Goal: Information Seeking & Learning: Learn about a topic

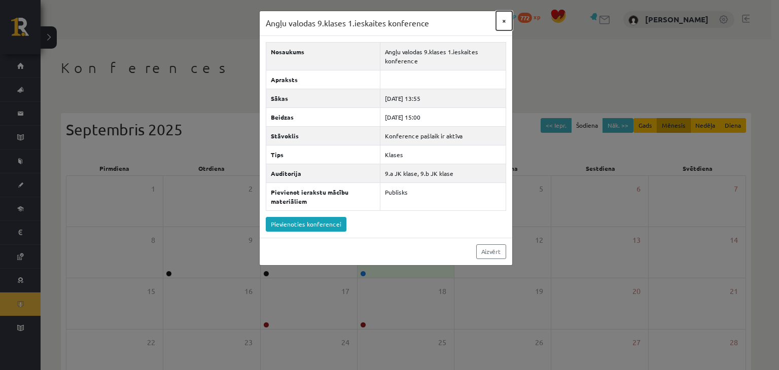
click at [503, 21] on button "×" at bounding box center [504, 20] width 16 height 19
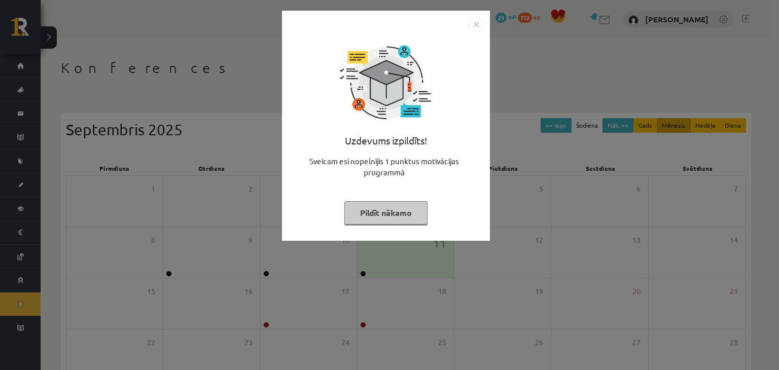
click at [472, 24] on img "Close" at bounding box center [475, 24] width 15 height 15
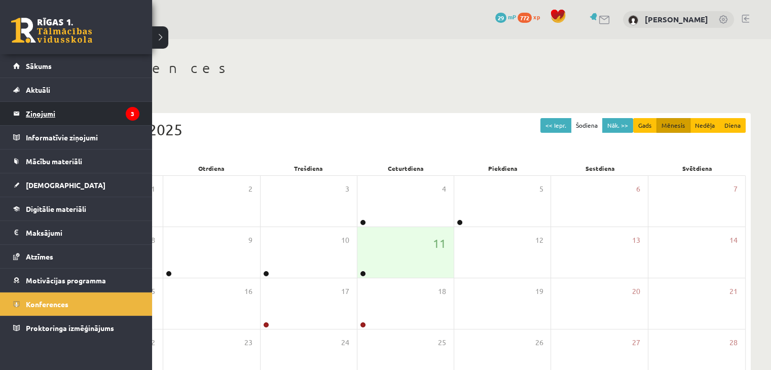
click at [28, 106] on legend "Ziņojumi 3" at bounding box center [83, 113] width 114 height 23
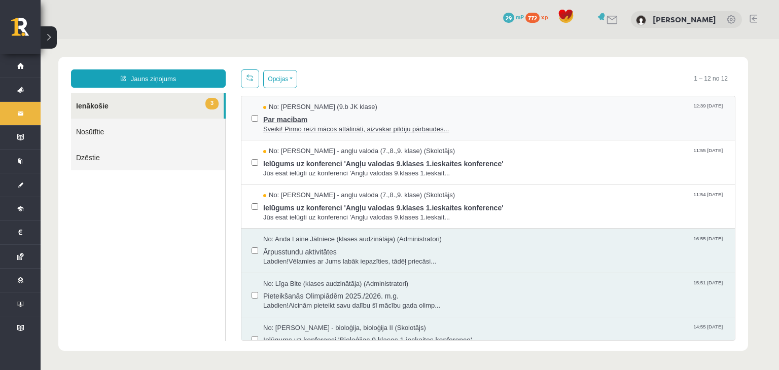
click at [348, 118] on span "Par macibam" at bounding box center [493, 118] width 461 height 13
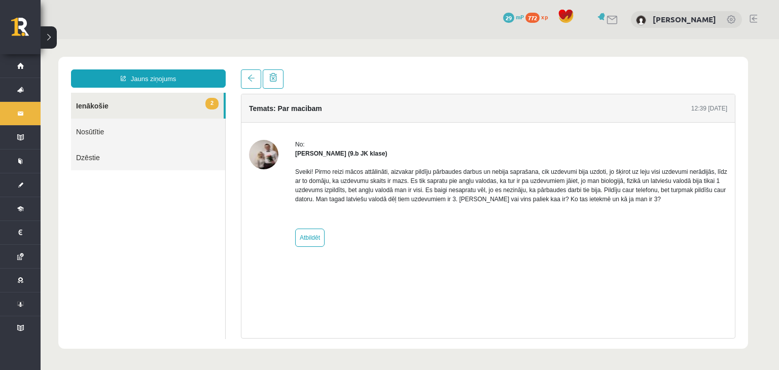
click at [253, 160] on img at bounding box center [263, 154] width 29 height 29
click at [124, 108] on link "2 Ienākošie" at bounding box center [147, 106] width 153 height 26
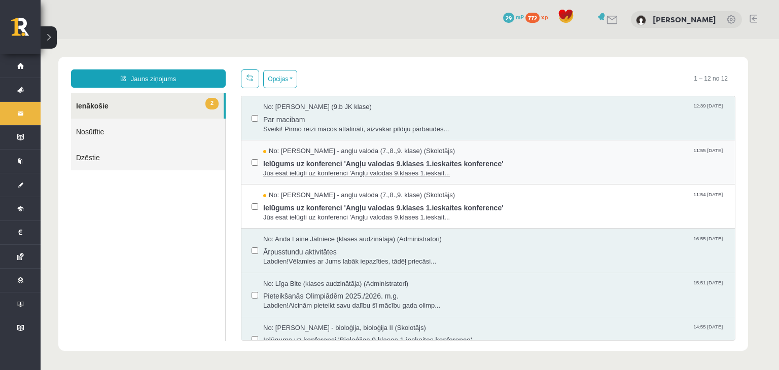
click at [322, 155] on span "No: Laila Priedīte-Dimiņa - angļu valoda (7.,8.,9. klase) (Skolotājs)" at bounding box center [359, 151] width 192 height 10
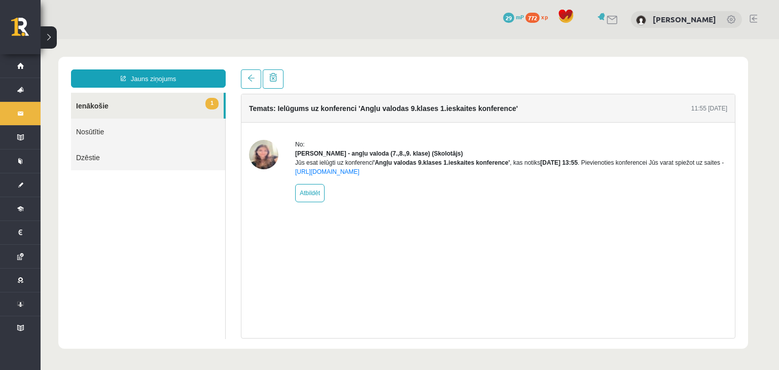
click at [191, 119] on link "Nosūtītie" at bounding box center [148, 132] width 154 height 26
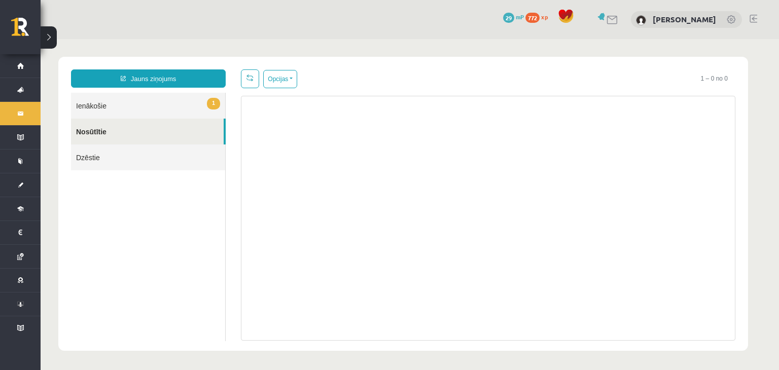
click at [193, 108] on link "1 Ienākošie" at bounding box center [148, 106] width 154 height 26
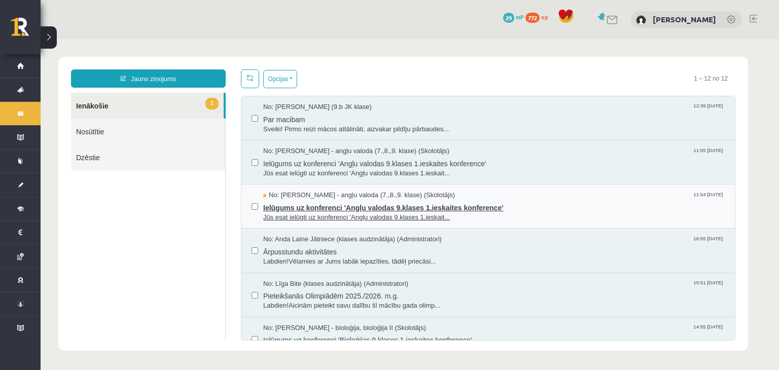
click at [289, 193] on span "No: Laila Priedīte-Dimiņa - angļu valoda (7.,8.,9. klase) (Skolotājs)" at bounding box center [359, 196] width 192 height 10
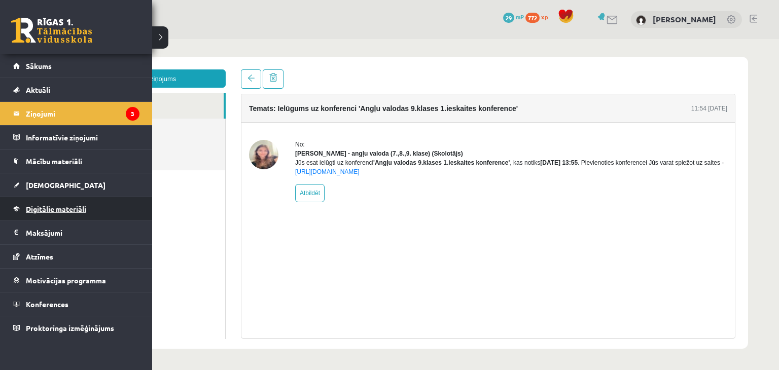
click at [92, 203] on link "Digitālie materiāli" at bounding box center [76, 208] width 126 height 23
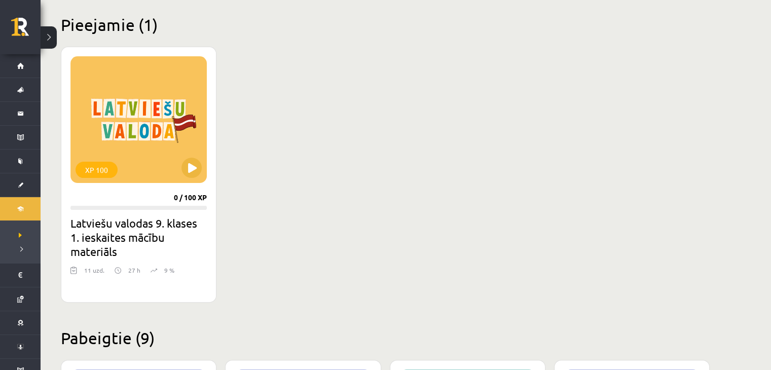
scroll to position [237, 0]
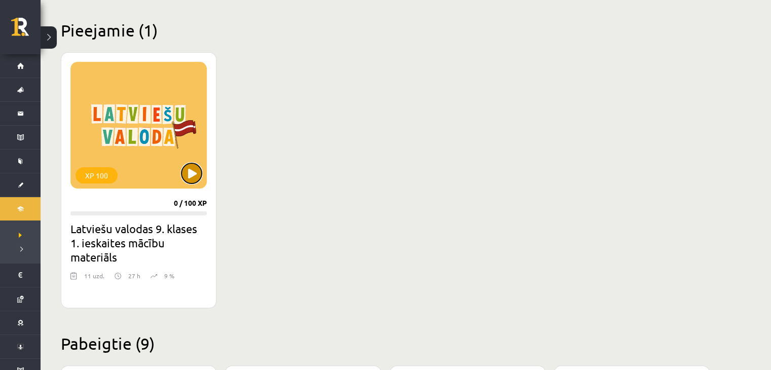
click at [189, 175] on button at bounding box center [191, 173] width 20 height 20
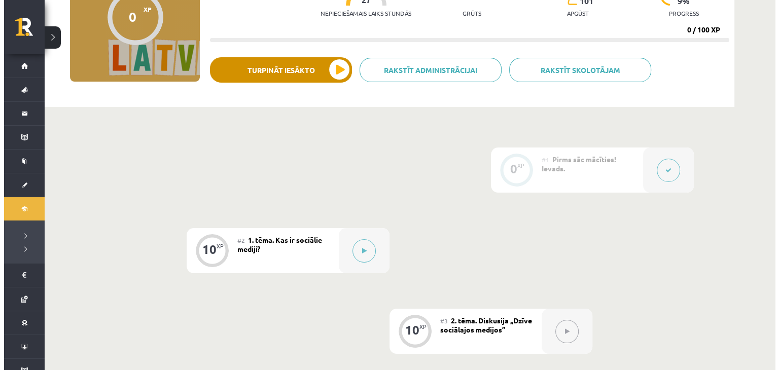
scroll to position [132, 0]
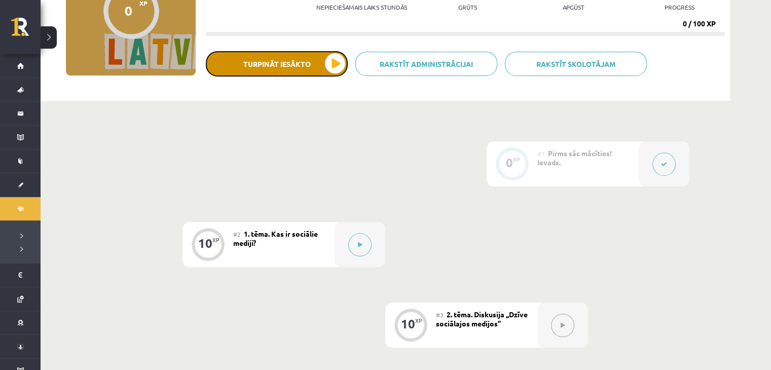
click at [280, 75] on button "Turpināt iesākto" at bounding box center [277, 63] width 142 height 25
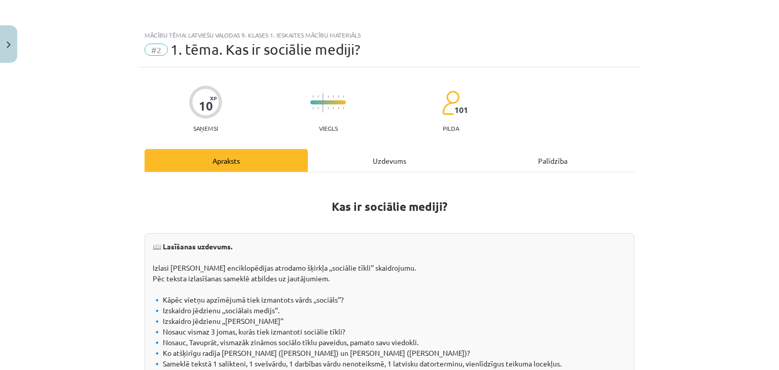
click at [373, 155] on div "Uzdevums" at bounding box center [389, 160] width 163 height 23
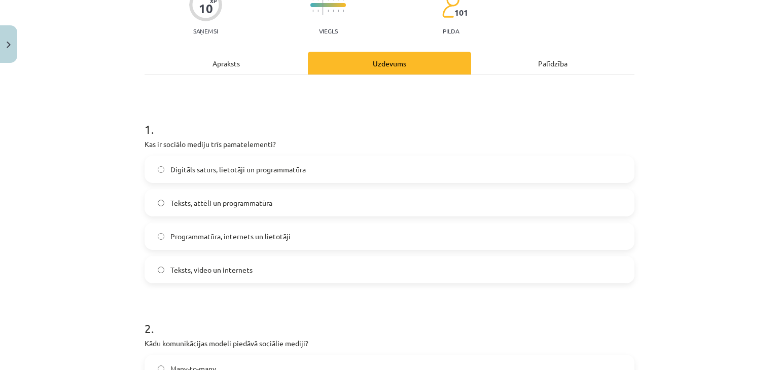
scroll to position [98, 0]
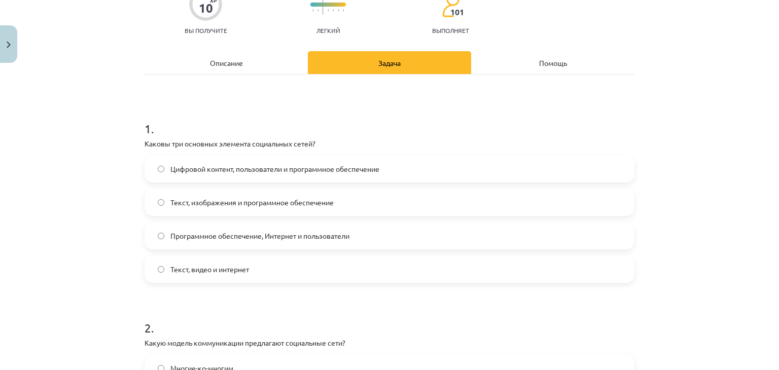
click at [219, 66] on font "Описание" at bounding box center [226, 63] width 33 height 8
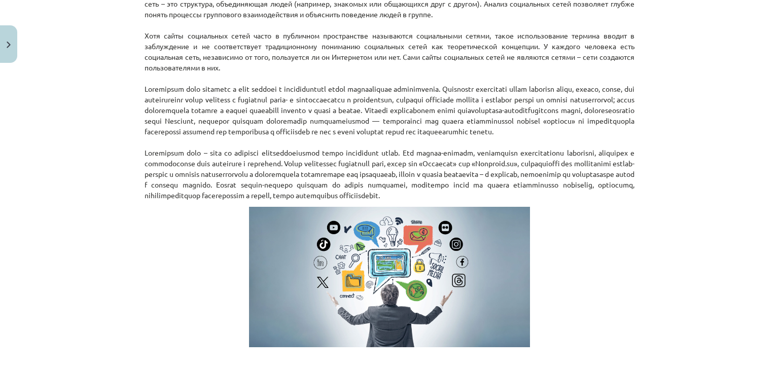
scroll to position [738, 0]
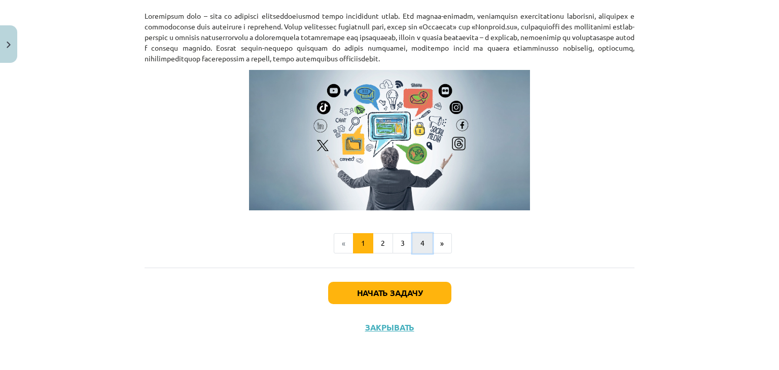
click at [424, 250] on button "4" at bounding box center [422, 243] width 20 height 20
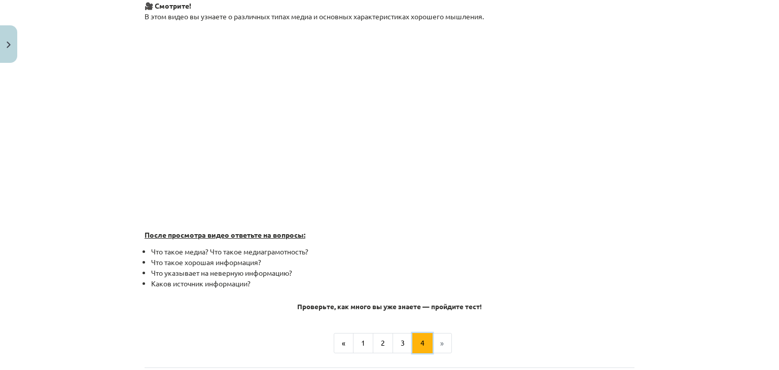
scroll to position [0, 0]
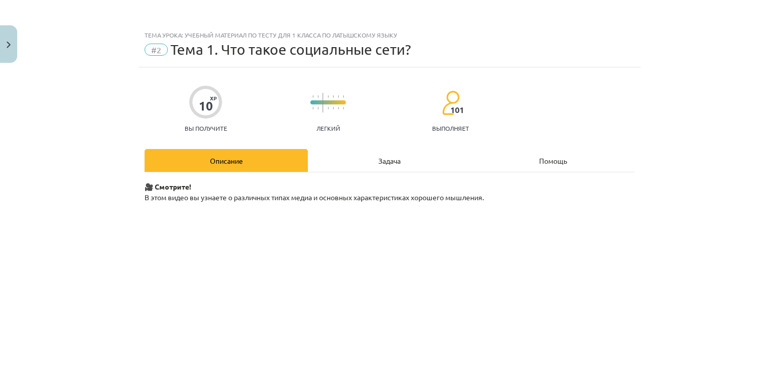
click at [345, 158] on div "Задача" at bounding box center [389, 160] width 163 height 23
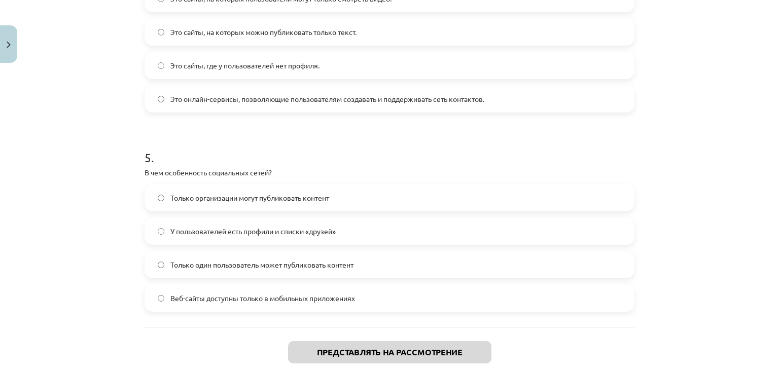
scroll to position [924, 0]
